Goal: Task Accomplishment & Management: Use online tool/utility

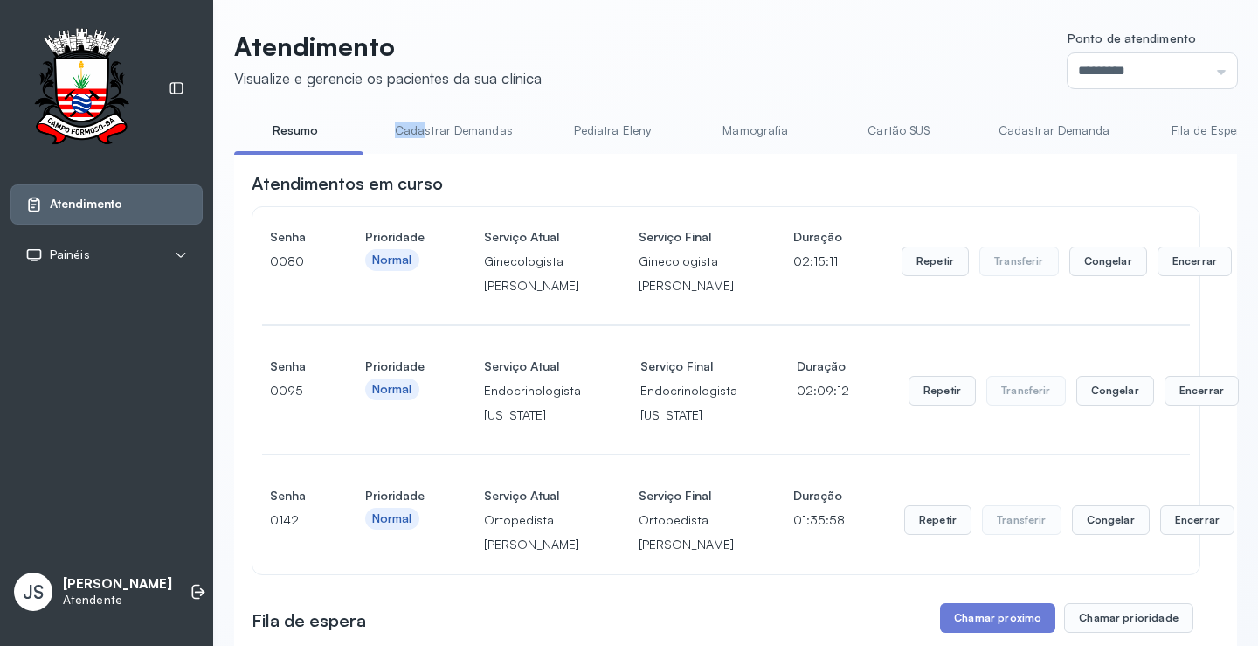
scroll to position [437, 0]
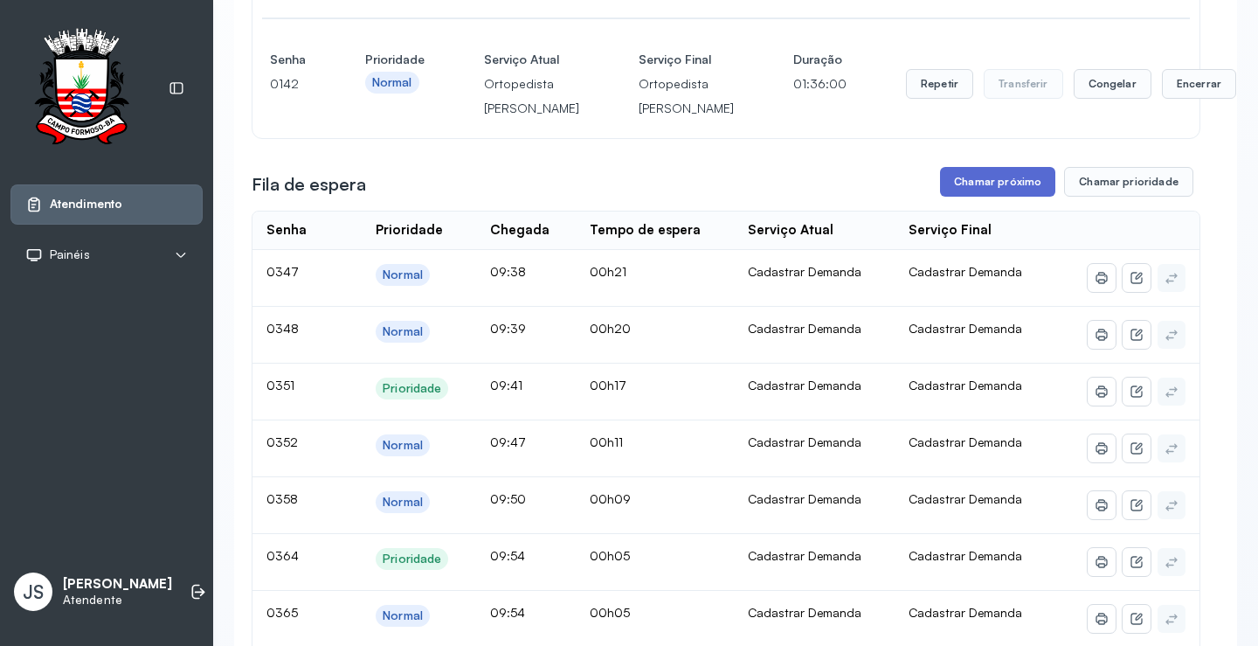
click at [967, 197] on button "Chamar próximo" at bounding box center [997, 182] width 115 height 30
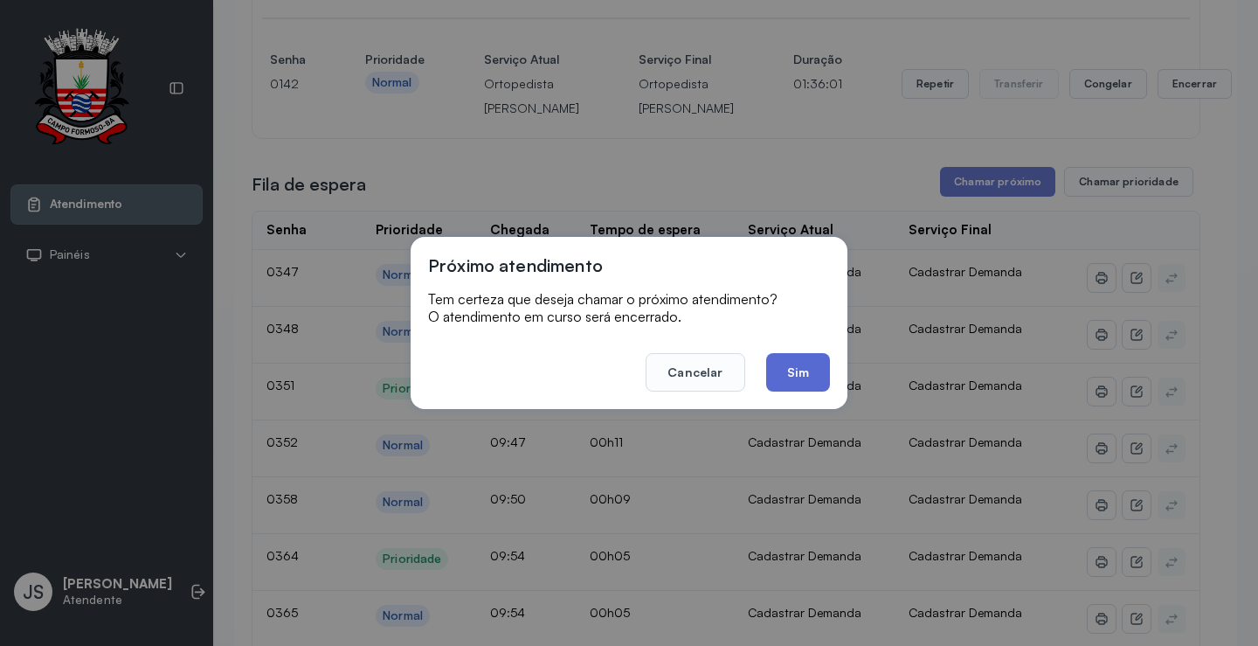
click at [789, 367] on button "Sim" at bounding box center [798, 372] width 64 height 38
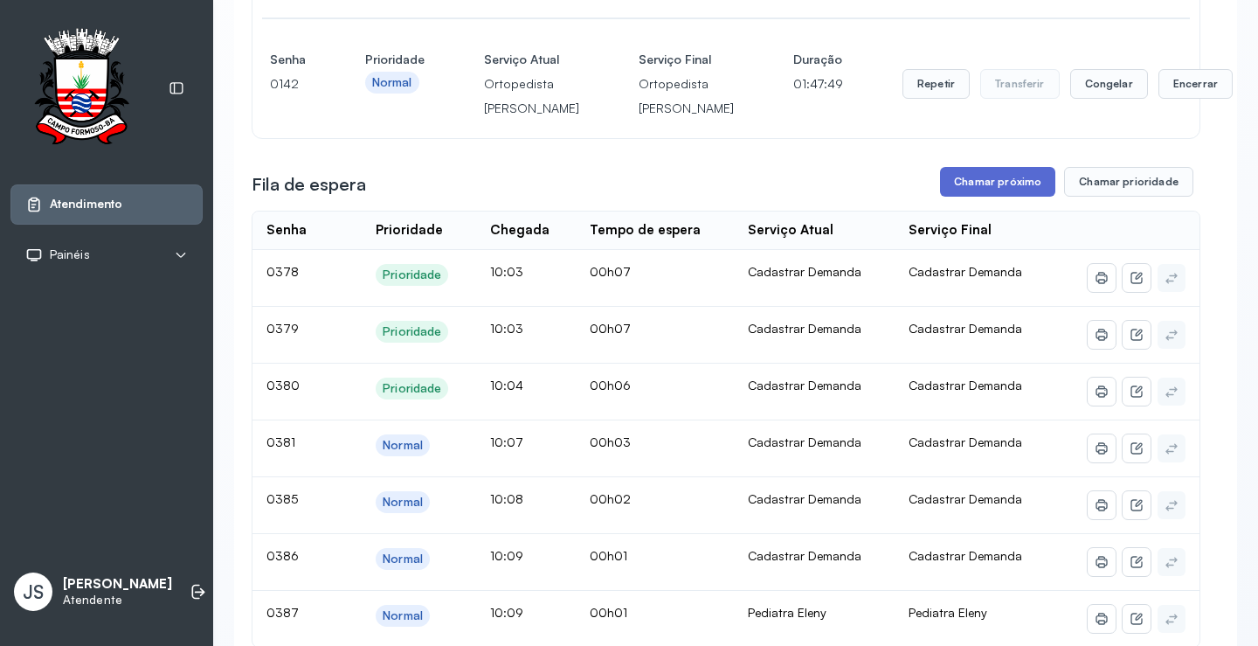
click at [1020, 197] on button "Chamar próximo" at bounding box center [997, 182] width 115 height 30
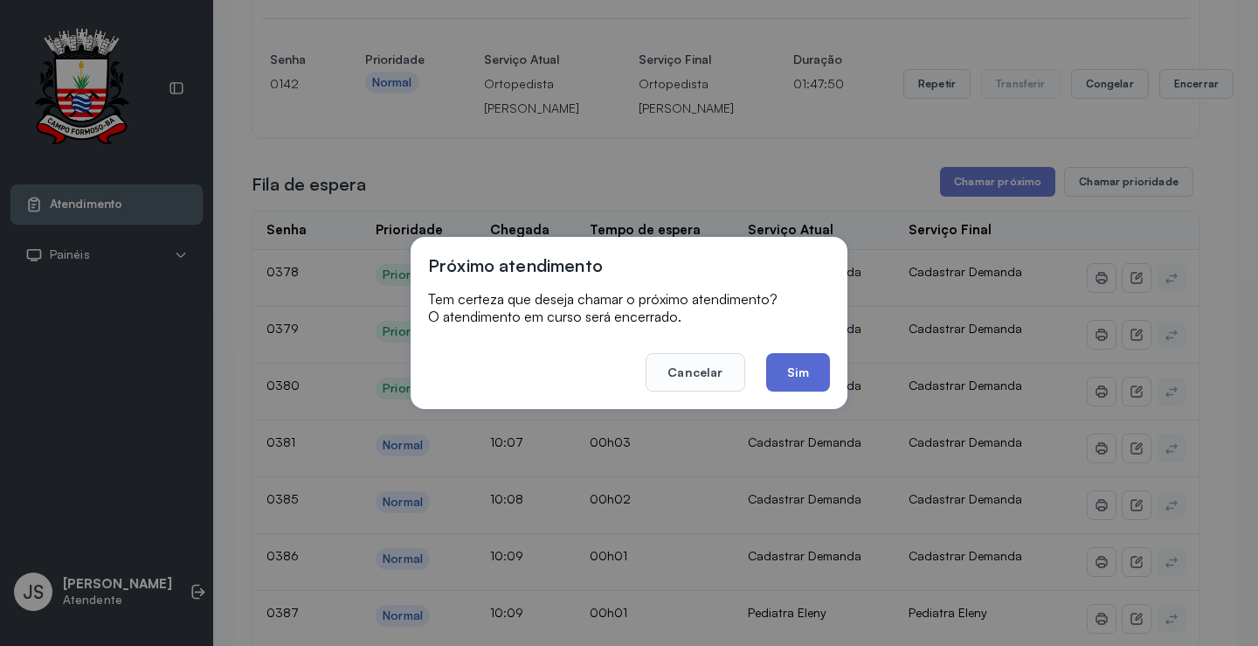
click at [808, 362] on button "Sim" at bounding box center [798, 372] width 64 height 38
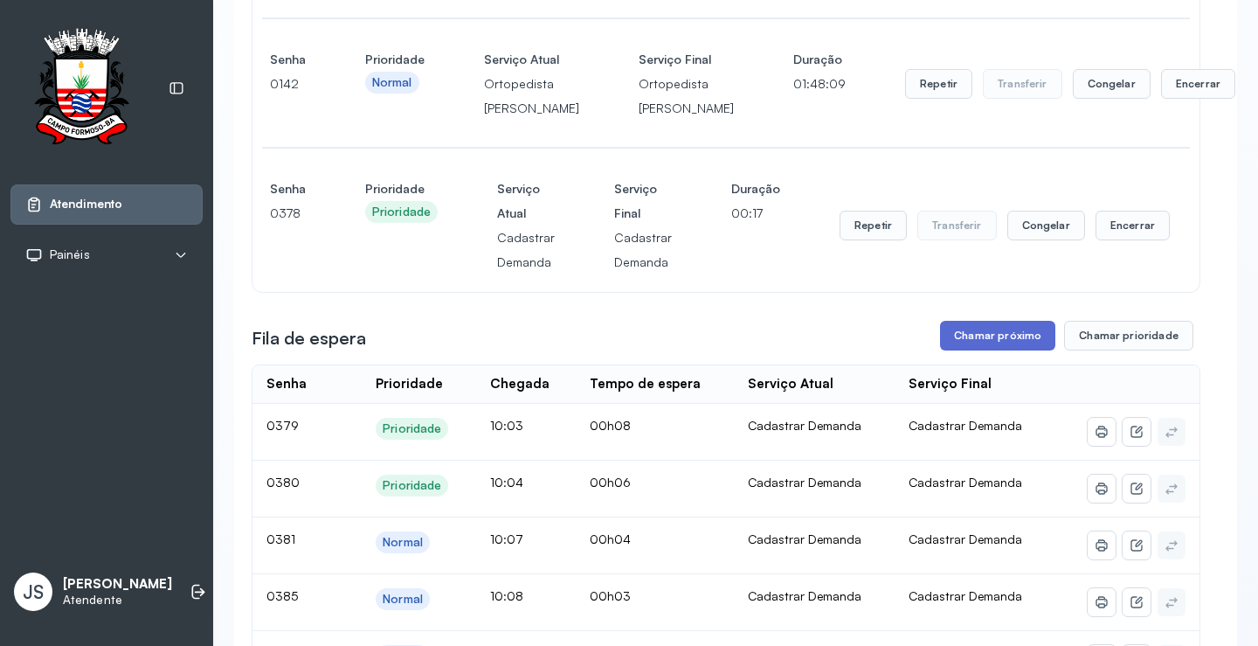
click at [1000, 350] on button "Chamar próximo" at bounding box center [997, 336] width 115 height 30
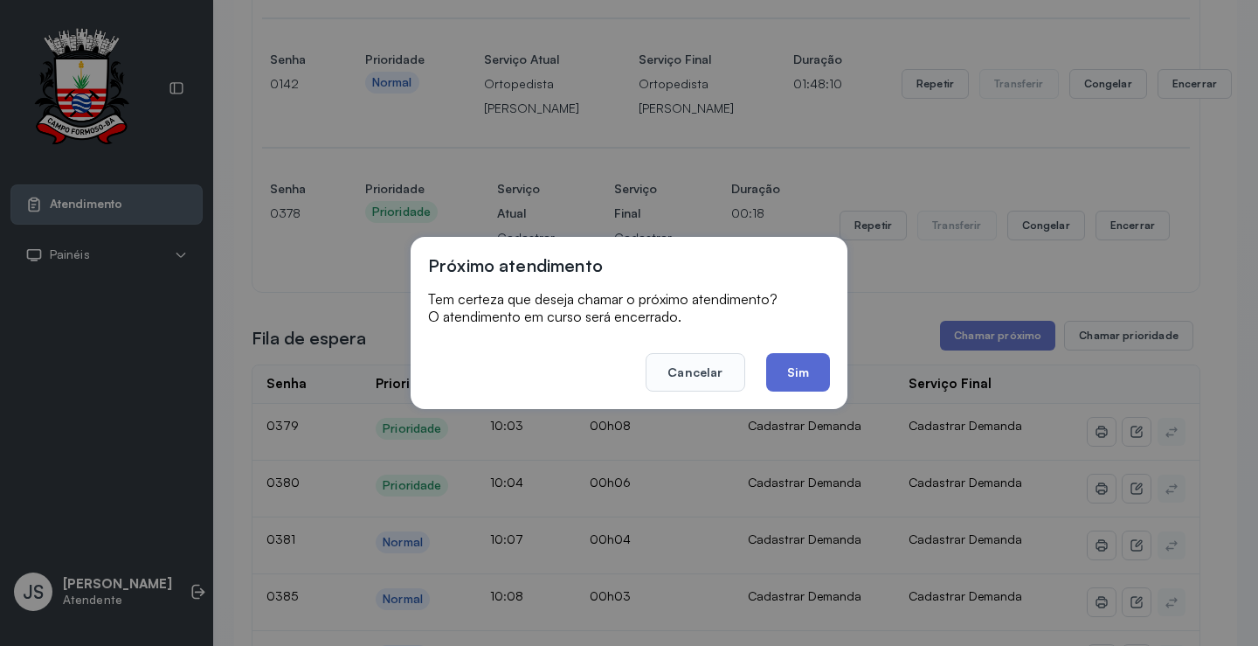
click at [787, 374] on button "Sim" at bounding box center [798, 372] width 64 height 38
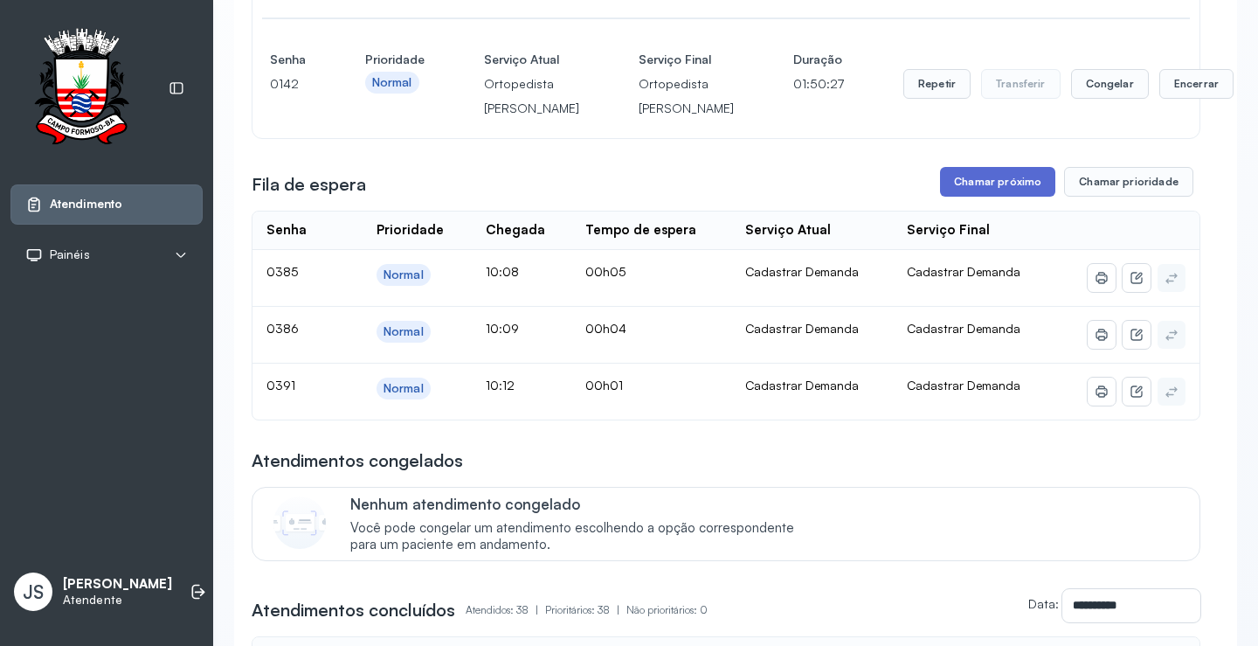
click at [989, 197] on button "Chamar próximo" at bounding box center [997, 182] width 115 height 30
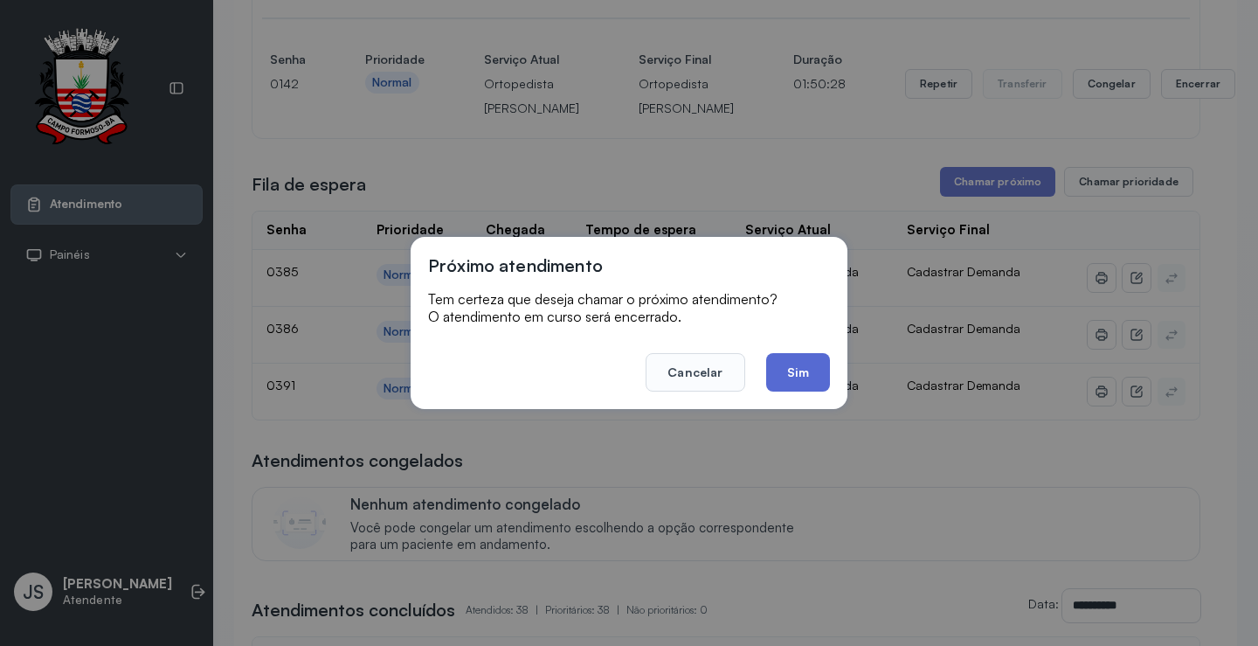
click at [792, 371] on button "Sim" at bounding box center [798, 372] width 64 height 38
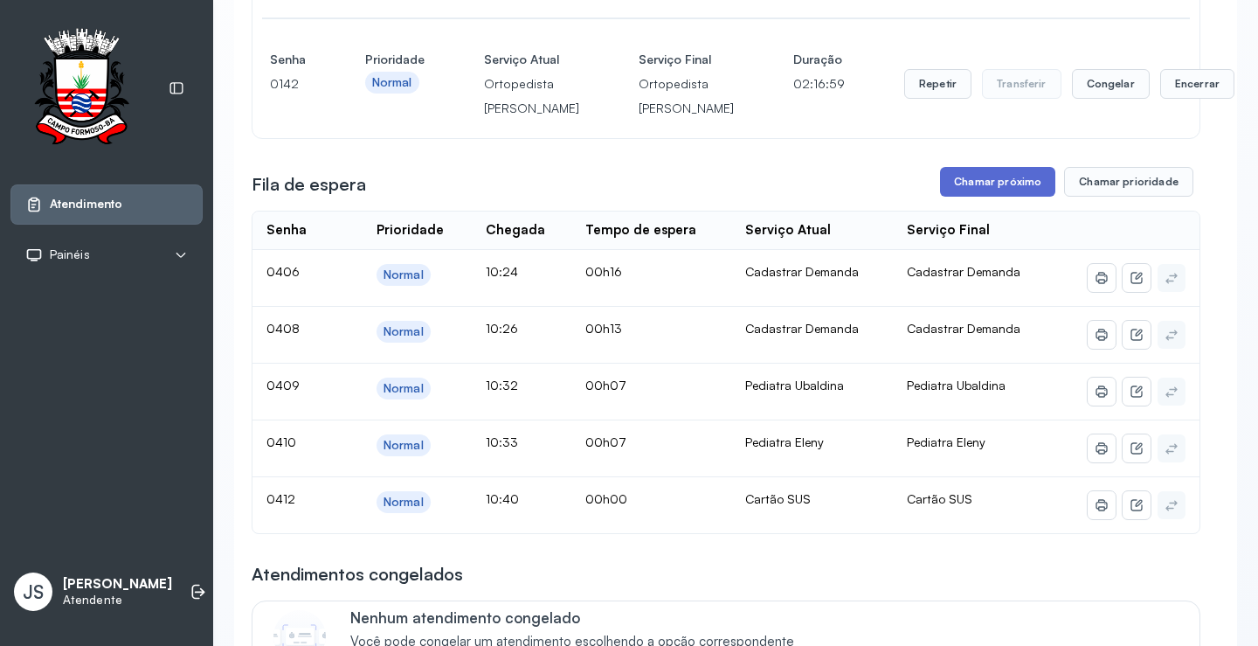
click at [964, 197] on button "Chamar próximo" at bounding box center [997, 182] width 115 height 30
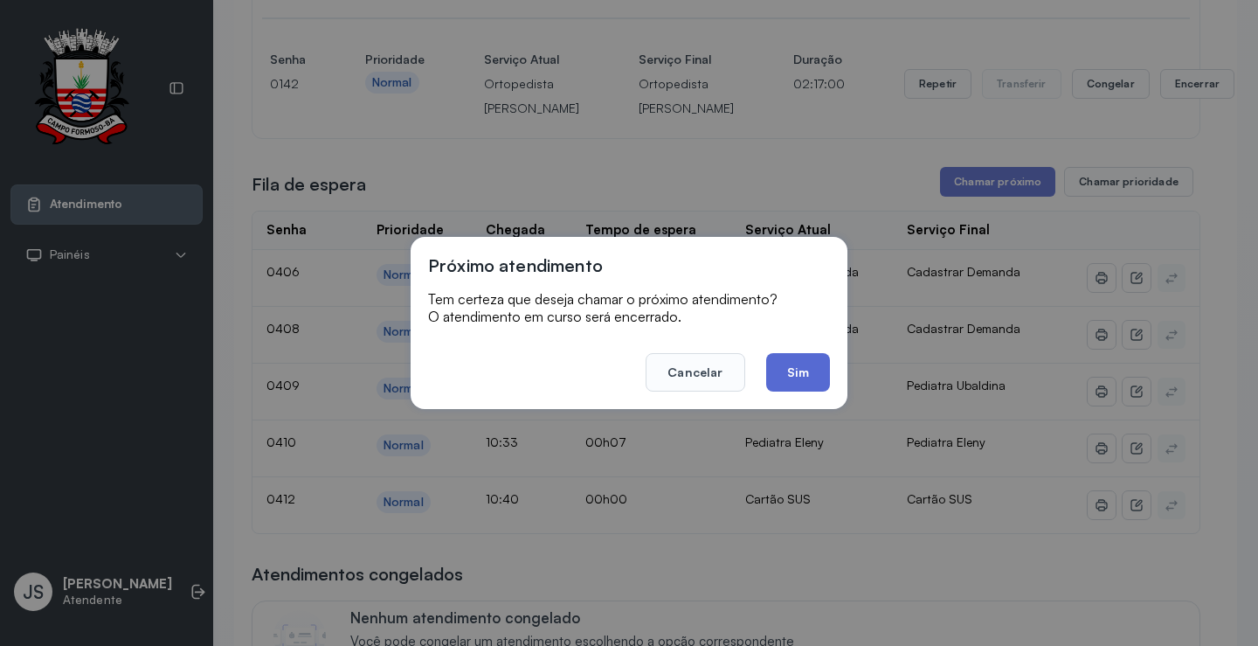
click at [793, 368] on button "Sim" at bounding box center [798, 372] width 64 height 38
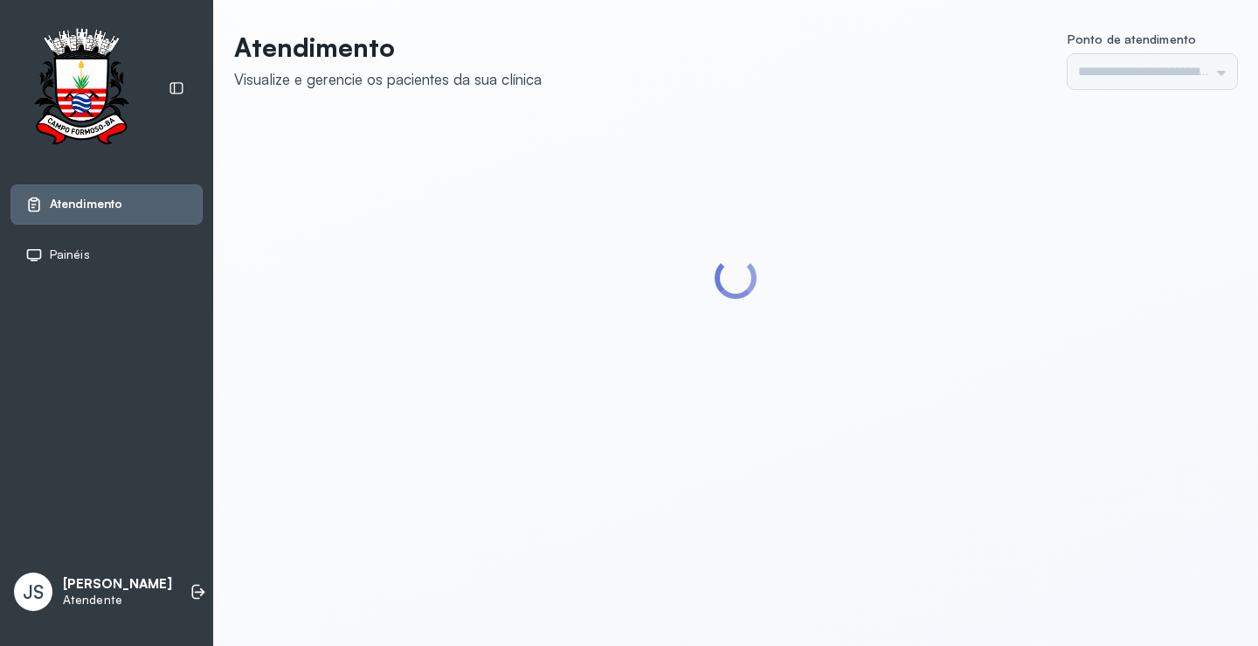
type input "*********"
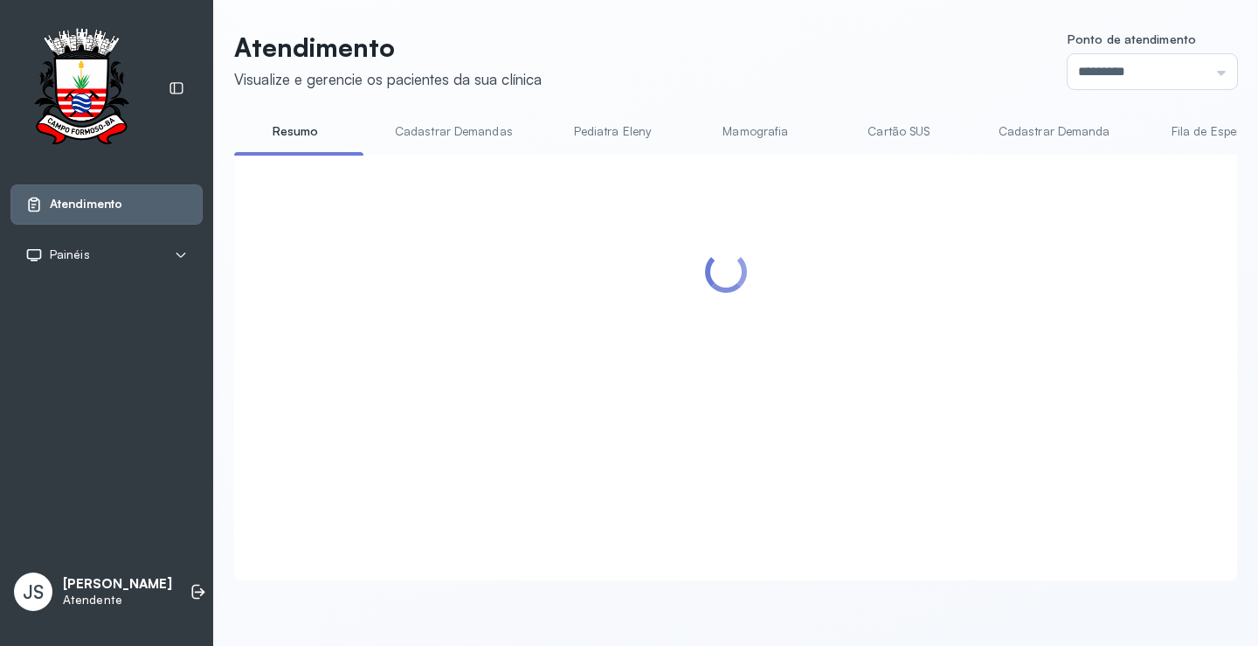
scroll to position [437, 0]
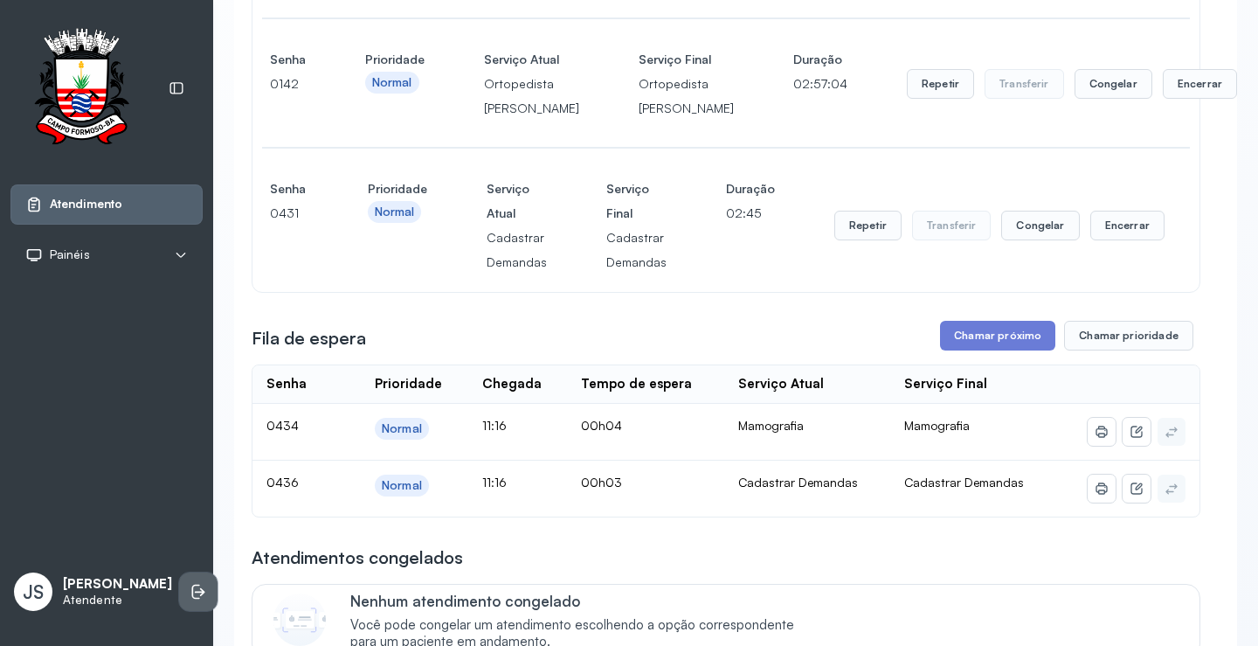
click at [195, 591] on icon at bounding box center [200, 592] width 10 height 8
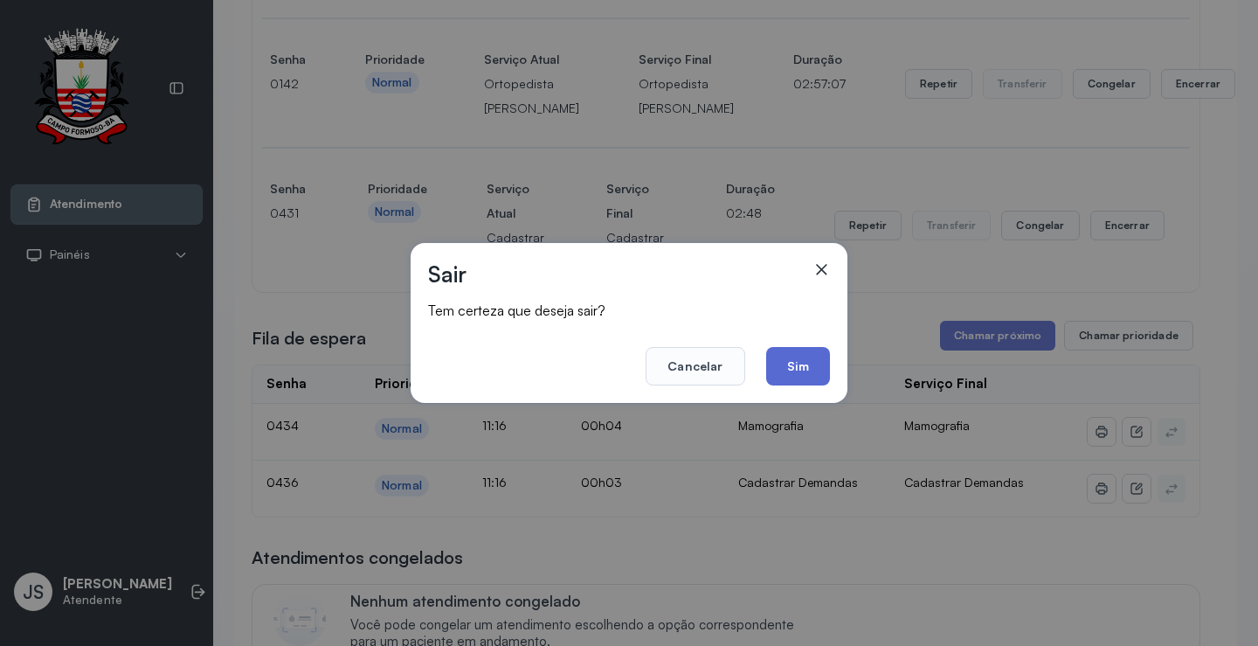
click at [800, 377] on button "Sim" at bounding box center [798, 366] width 64 height 38
